Goal: Check status

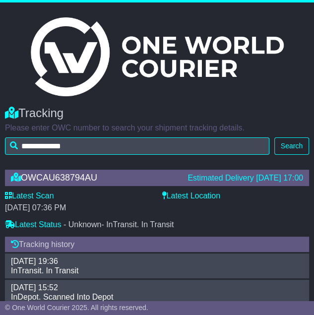
scroll to position [50, 0]
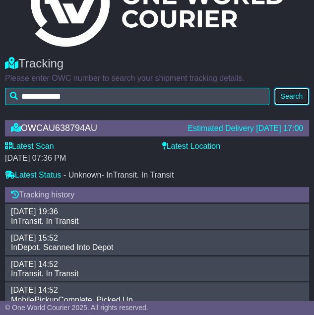
click at [296, 97] on button "Search" at bounding box center [291, 96] width 35 height 17
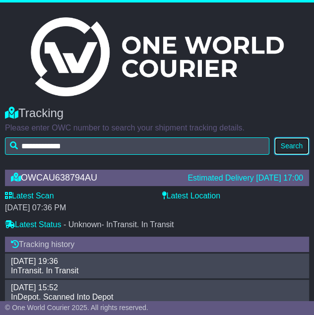
click at [294, 142] on button "Search" at bounding box center [291, 145] width 35 height 17
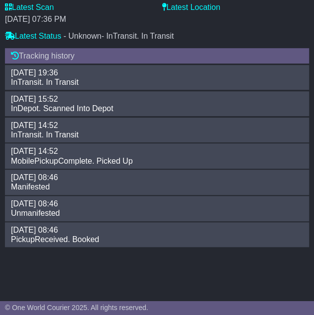
scroll to position [192, 0]
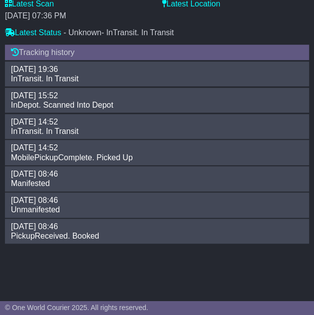
drag, startPoint x: 34, startPoint y: 155, endPoint x: 76, endPoint y: 150, distance: 42.4
click at [73, 151] on div "[DATE] 14:52 MobilePickupComplete. Picked Up" at bounding box center [157, 152] width 302 height 19
drag, startPoint x: 76, startPoint y: 150, endPoint x: 100, endPoint y: 150, distance: 24.3
click at [100, 150] on div "[DATE] 14:52" at bounding box center [152, 147] width 292 height 9
click at [103, 156] on div "MobilePickupComplete. Picked Up" at bounding box center [157, 157] width 302 height 9
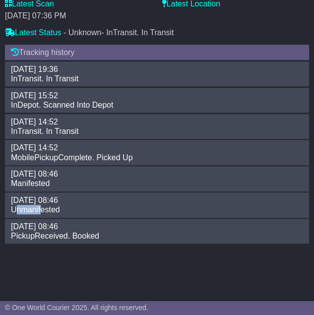
drag, startPoint x: 17, startPoint y: 209, endPoint x: 46, endPoint y: 211, distance: 28.8
click at [46, 211] on div "Unmanifested" at bounding box center [157, 209] width 302 height 9
drag, startPoint x: 46, startPoint y: 211, endPoint x: 52, endPoint y: 211, distance: 6.0
click at [52, 211] on div "Unmanifested" at bounding box center [157, 209] width 302 height 9
click at [38, 205] on div "Unmanifested" at bounding box center [157, 209] width 302 height 9
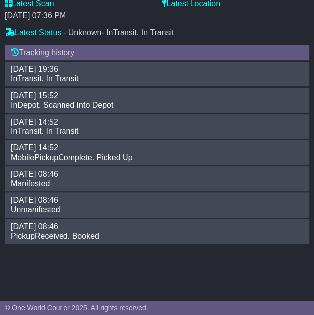
click at [86, 235] on div "PickupReceived. Booked" at bounding box center [157, 235] width 302 height 9
drag, startPoint x: 11, startPoint y: 208, endPoint x: 61, endPoint y: 209, distance: 49.6
click at [61, 209] on div "Unmanifested" at bounding box center [157, 209] width 302 height 9
copy div "Unmanifested"
